Goal: Transaction & Acquisition: Download file/media

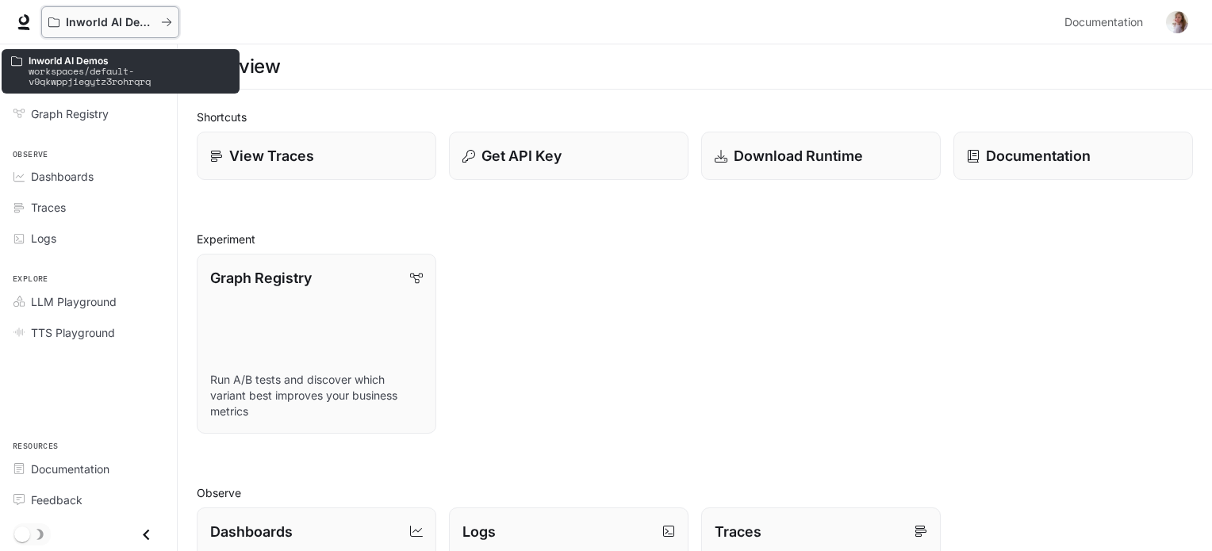
click at [167, 25] on icon "All workspaces" at bounding box center [166, 22] width 11 height 11
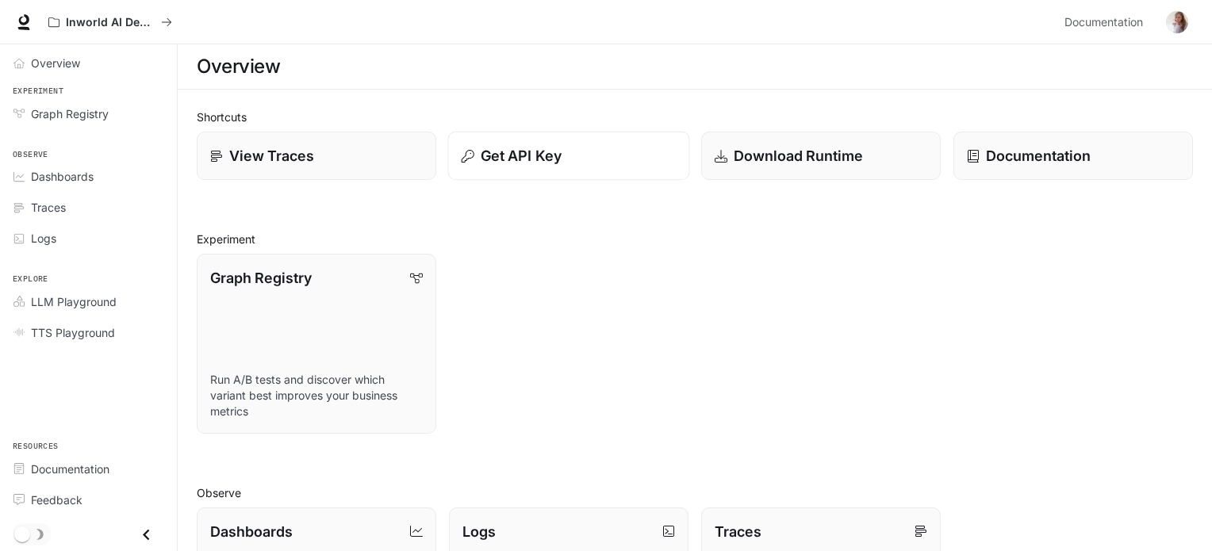
click at [542, 158] on p "Get API Key" at bounding box center [521, 155] width 81 height 21
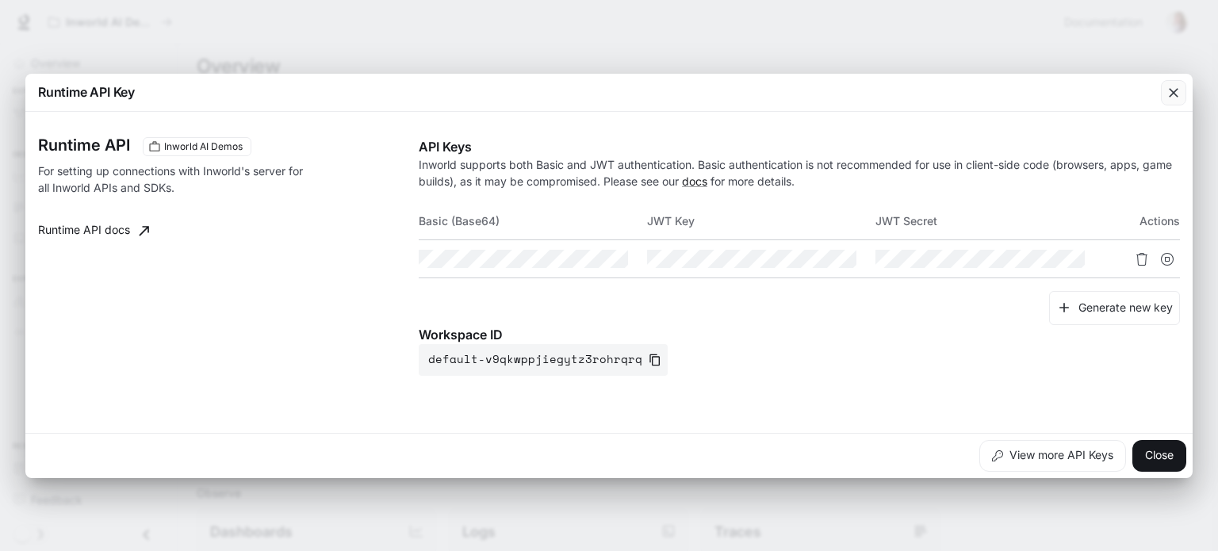
click at [1174, 93] on icon "button" at bounding box center [1174, 93] width 16 height 16
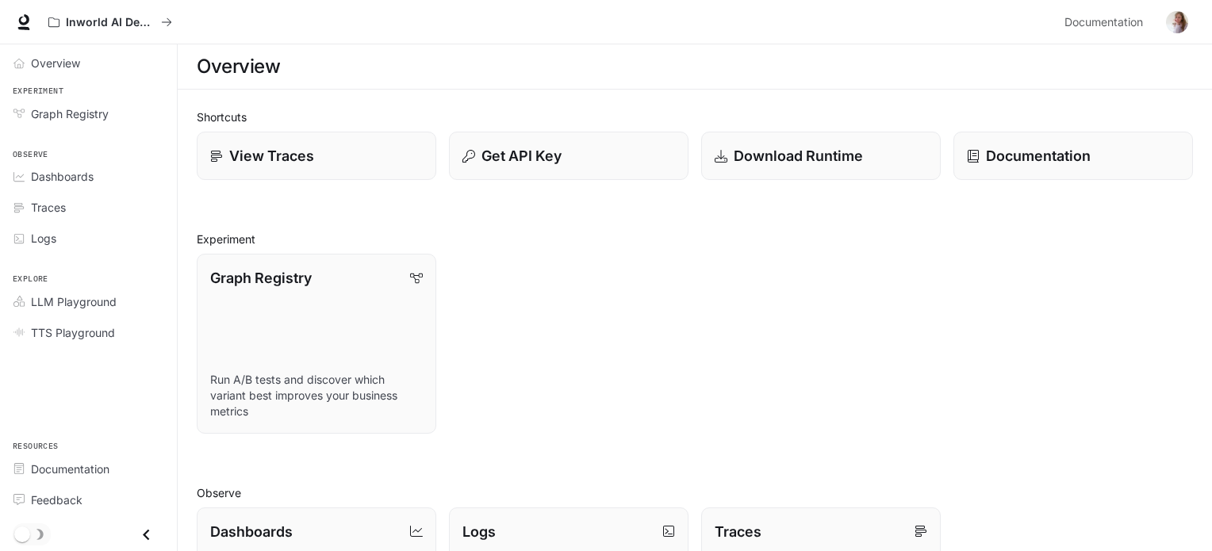
click at [1186, 23] on img "button" at bounding box center [1177, 22] width 22 height 22
click at [803, 157] on p "Download Runtime" at bounding box center [798, 155] width 131 height 21
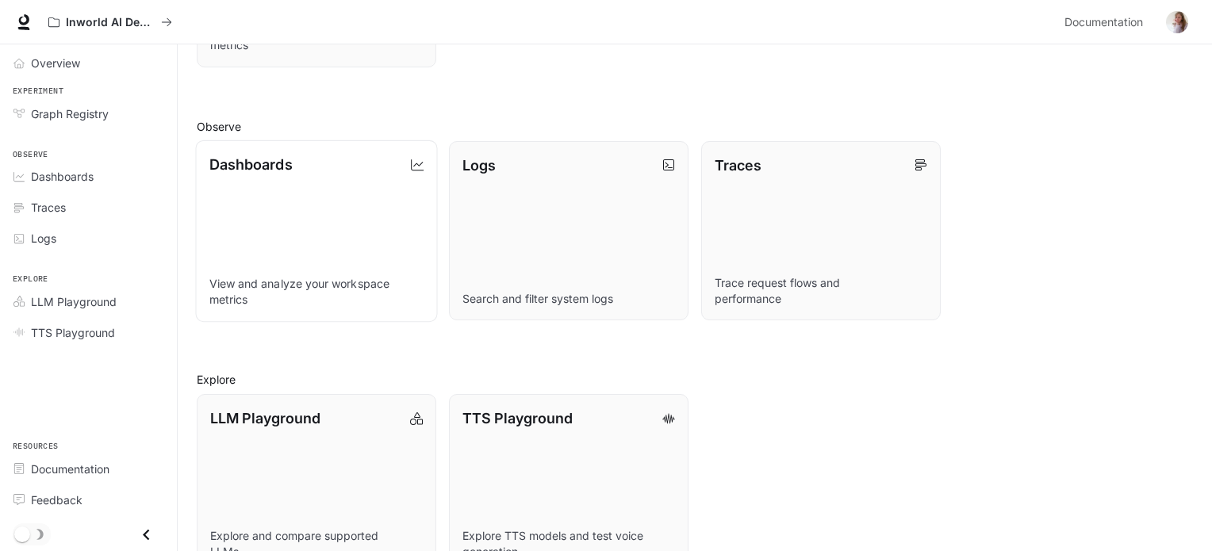
scroll to position [407, 0]
